Goal: Find specific page/section: Find specific page/section

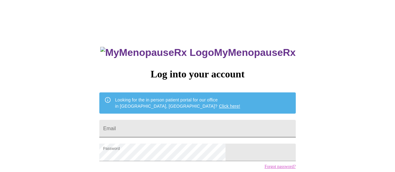
click at [165, 126] on input "Email" at bounding box center [197, 129] width 196 height 18
type input "[EMAIL_ADDRESS][DOMAIN_NAME]"
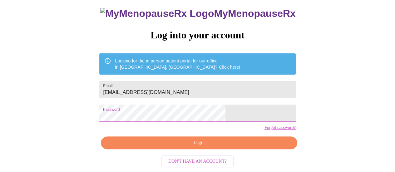
scroll to position [48, 0]
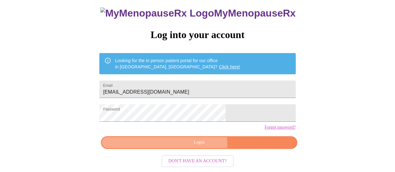
click at [199, 147] on span "Login" at bounding box center [199, 143] width 182 height 8
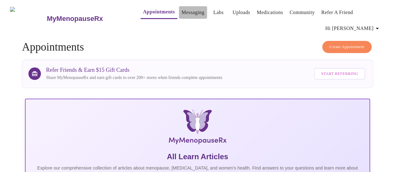
click at [184, 15] on link "Messaging" at bounding box center [193, 12] width 23 height 9
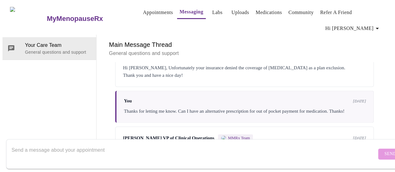
scroll to position [466, 0]
click at [123, 135] on div "[PERSON_NAME] VP of Clinical Operations MMRx Team" at bounding box center [188, 139] width 130 height 8
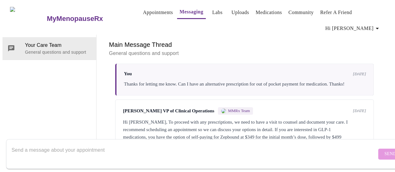
scroll to position [0, 0]
